Goal: Information Seeking & Learning: Understand process/instructions

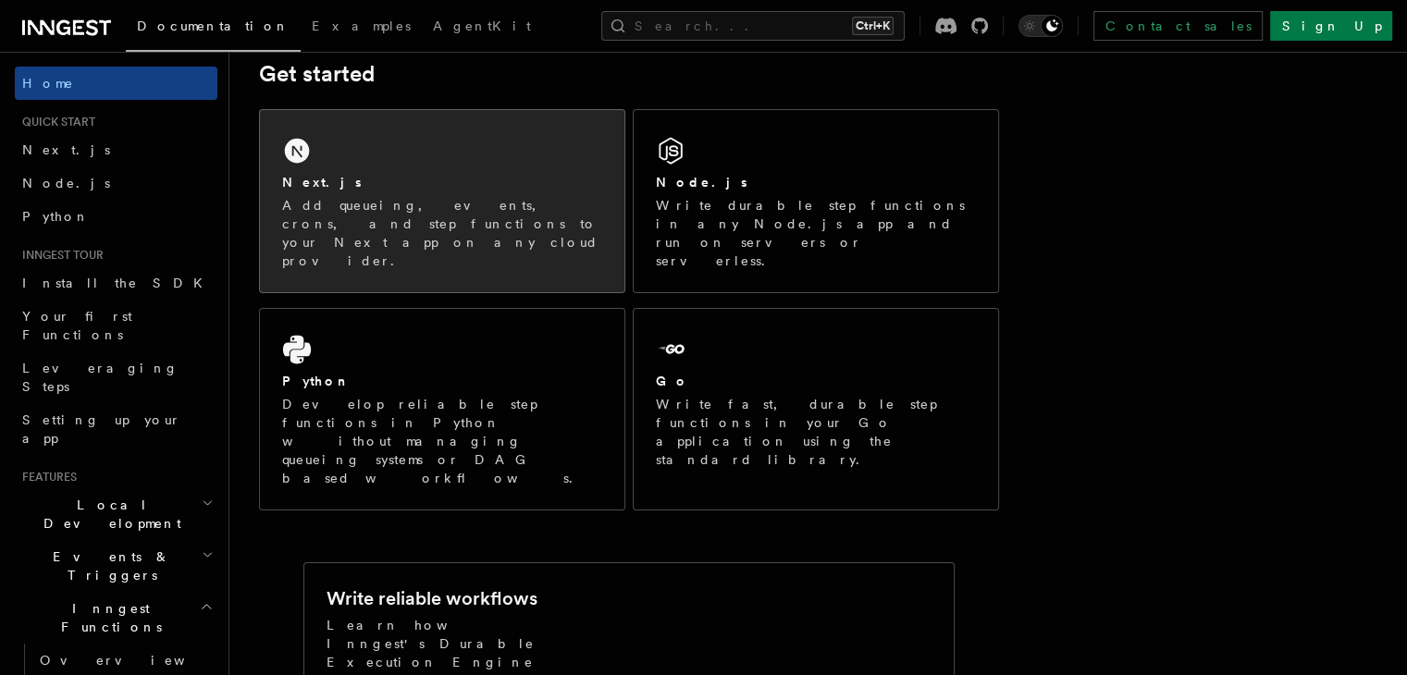
scroll to position [278, 0]
click at [453, 238] on div "Next.js Add queueing, events, crons, and step functions to your Next app on any…" at bounding box center [442, 199] width 365 height 182
click at [480, 173] on div "Next.js" at bounding box center [442, 180] width 320 height 19
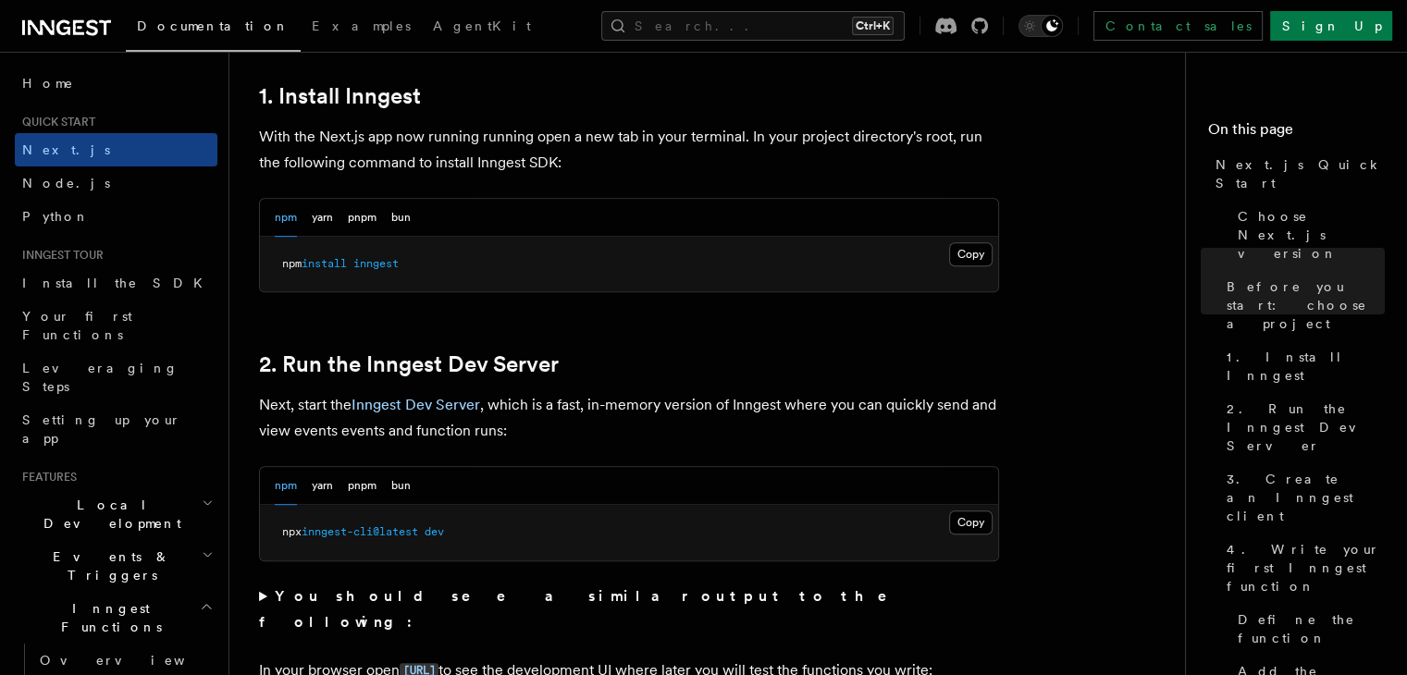
scroll to position [1018, 0]
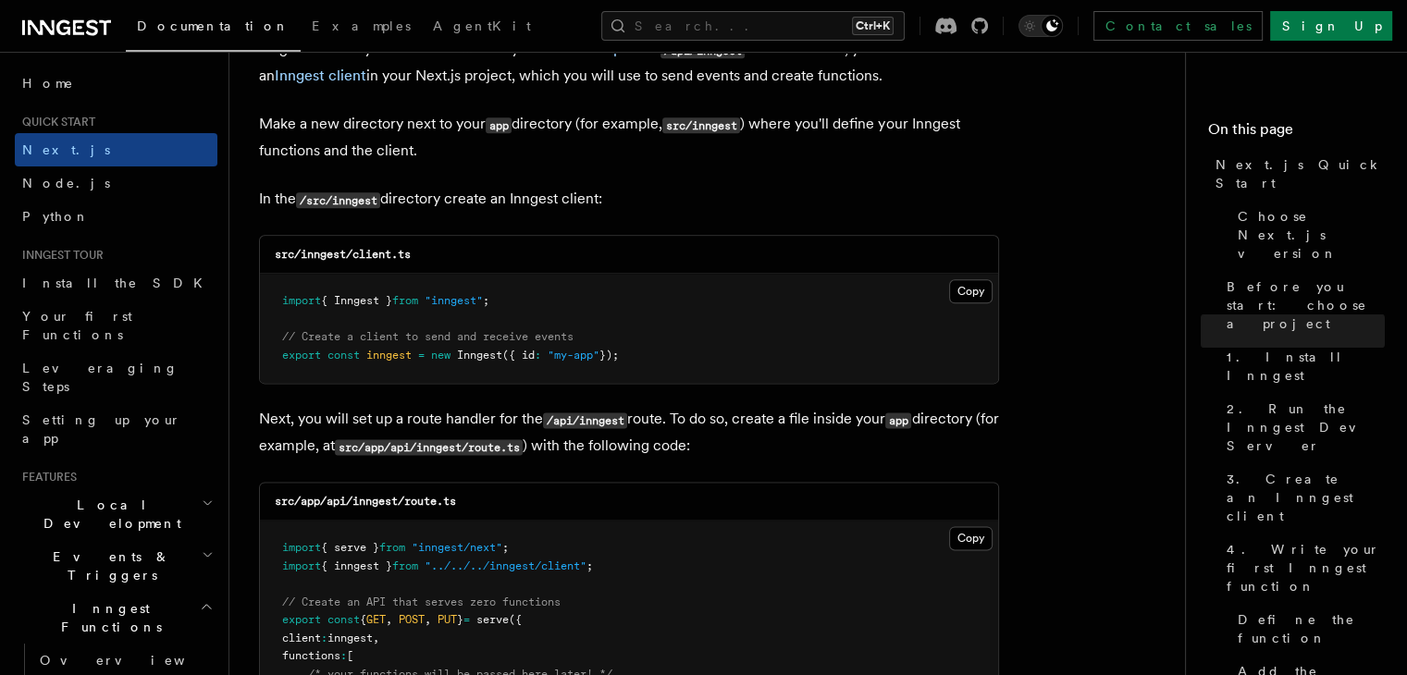
scroll to position [2220, 0]
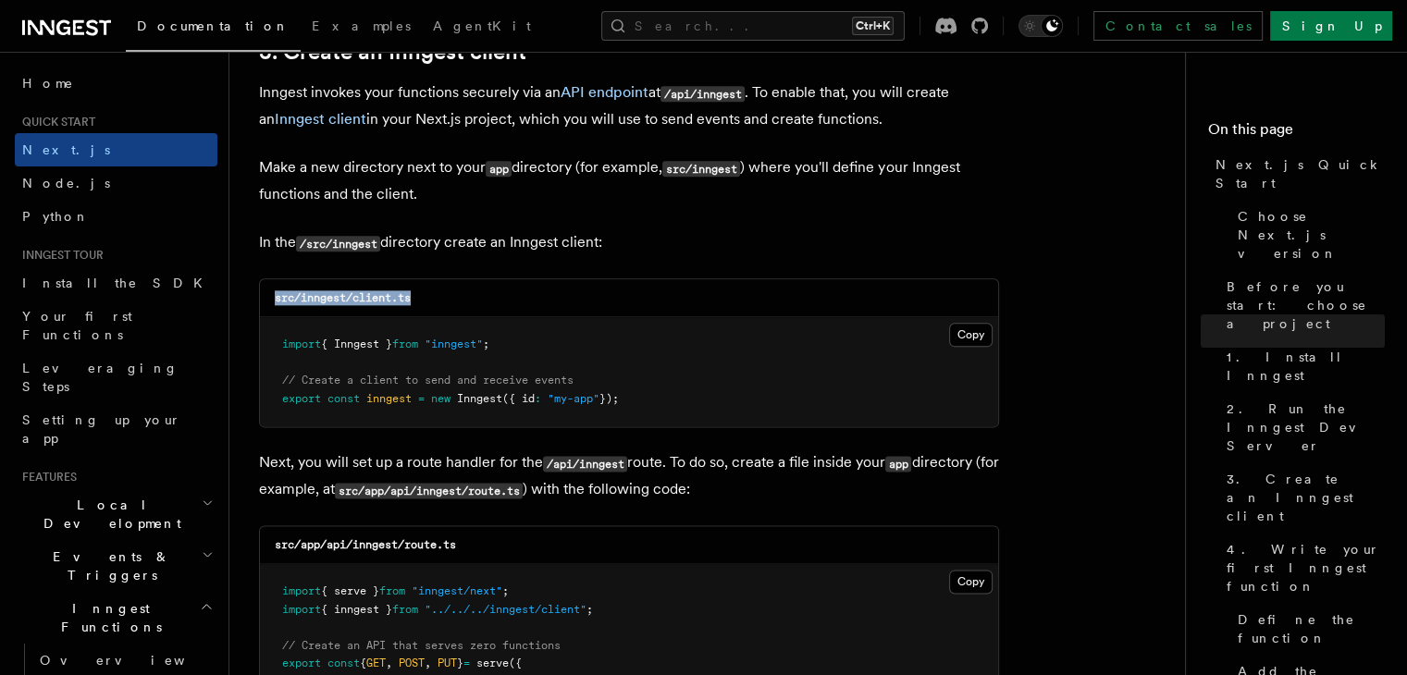
drag, startPoint x: 270, startPoint y: 302, endPoint x: 438, endPoint y: 303, distance: 167.5
click at [438, 303] on div "src/inngest/client.ts" at bounding box center [629, 298] width 738 height 38
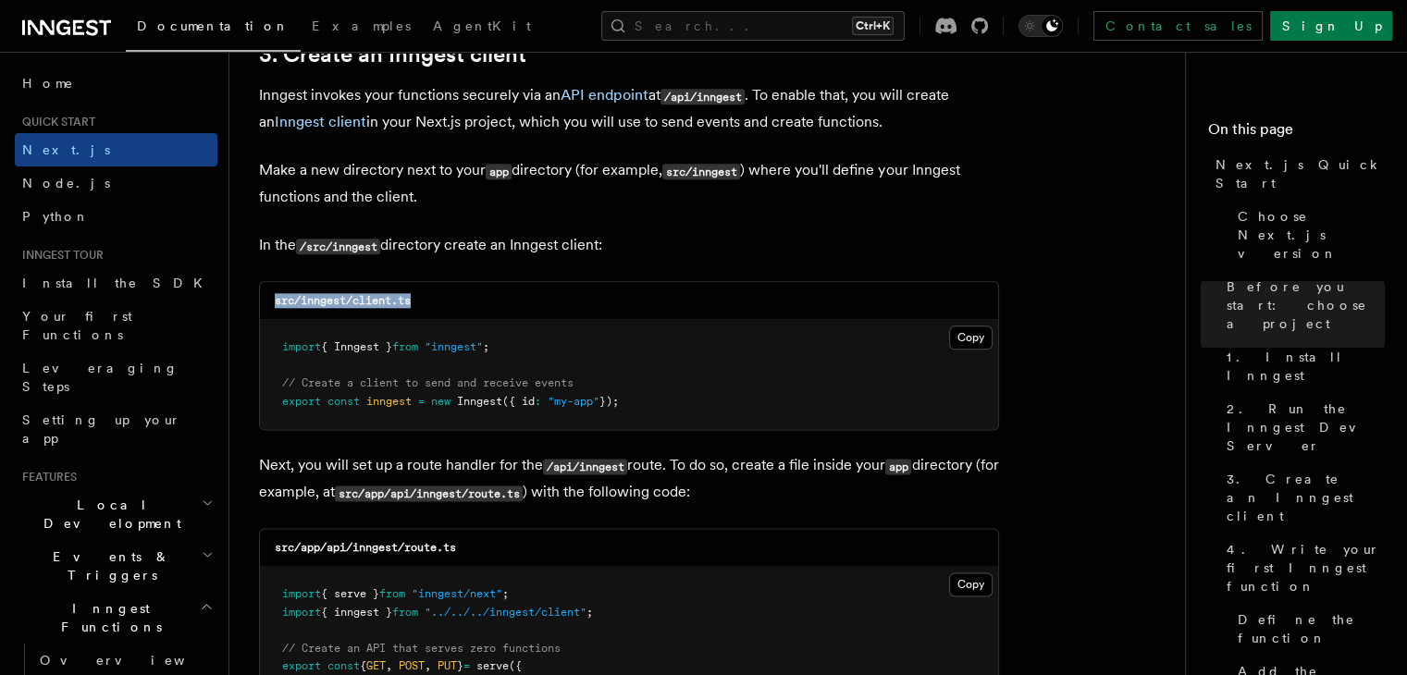
scroll to position [2313, 0]
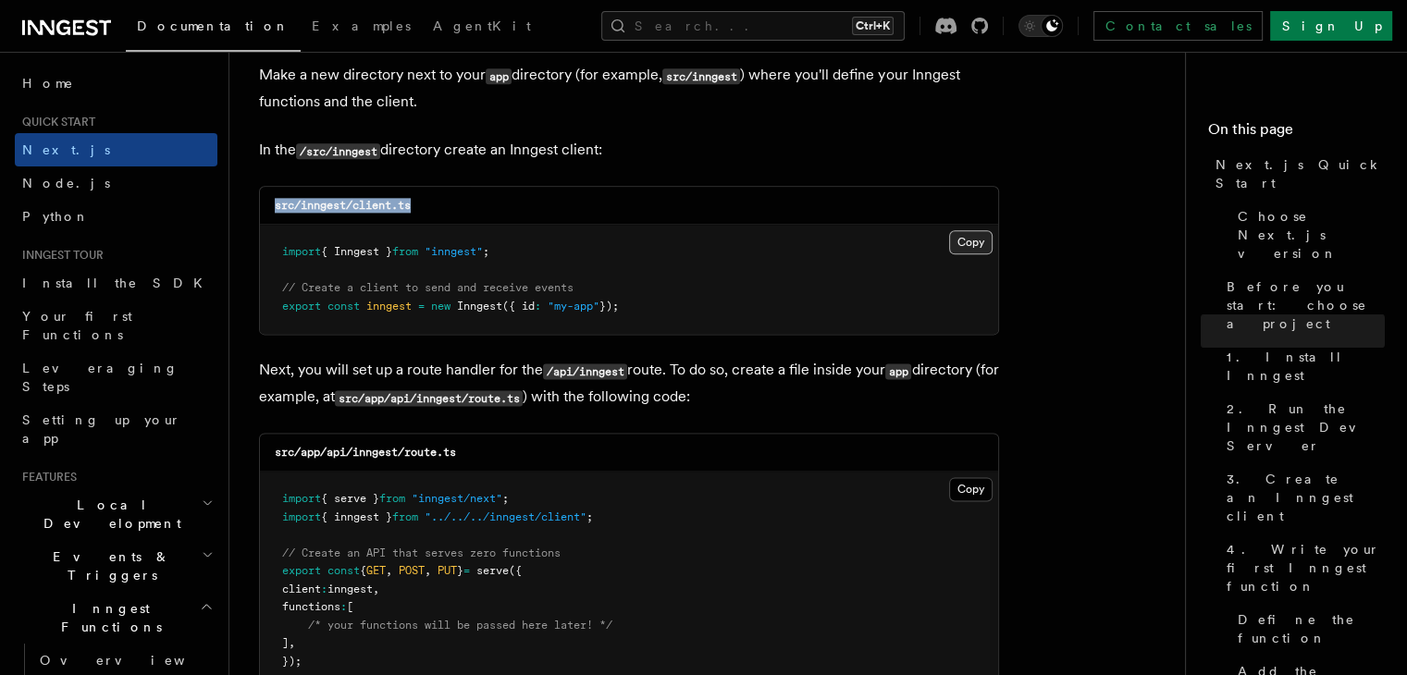
click at [964, 234] on button "Copy Copied" at bounding box center [970, 242] width 43 height 24
